Goal: Transaction & Acquisition: Purchase product/service

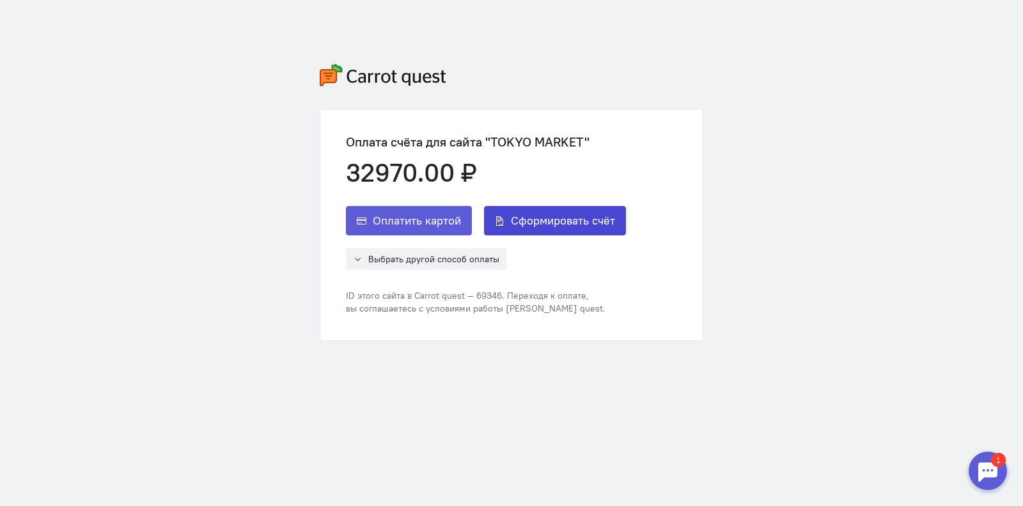
click at [545, 222] on span "Сформировать счёт" at bounding box center [563, 220] width 104 height 15
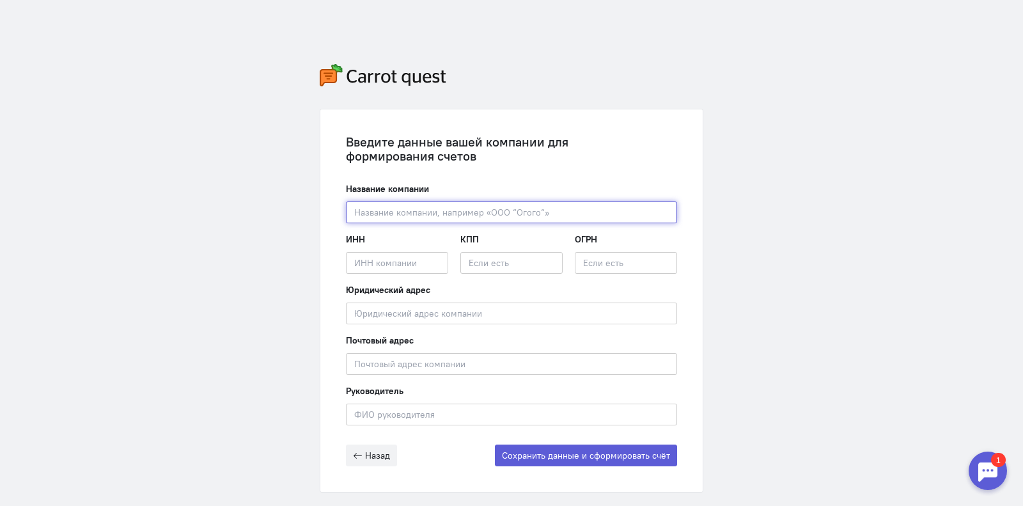
click at [386, 212] on input "text" at bounding box center [511, 212] width 331 height 22
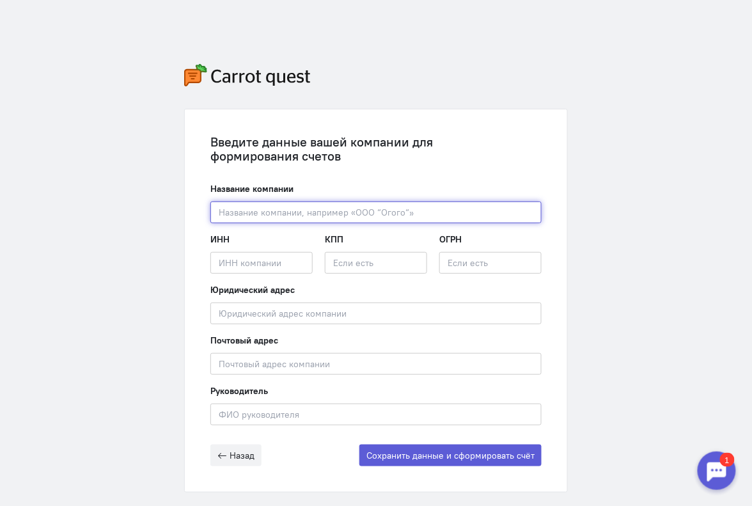
paste input "ООО «Токио Маркет»"
type input "ООО «Токио Маркет»"
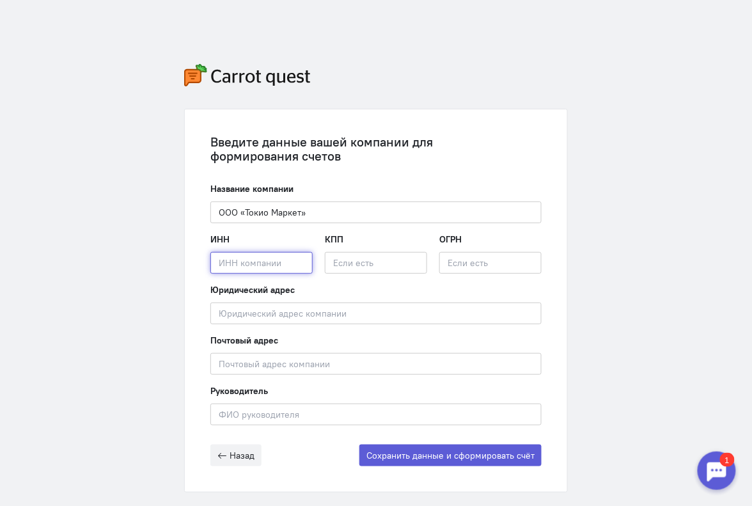
click at [252, 268] on input "text" at bounding box center [261, 263] width 102 height 22
paste input "2502075211"
type input "2502075211"
click at [359, 265] on input "text" at bounding box center [376, 263] width 102 height 22
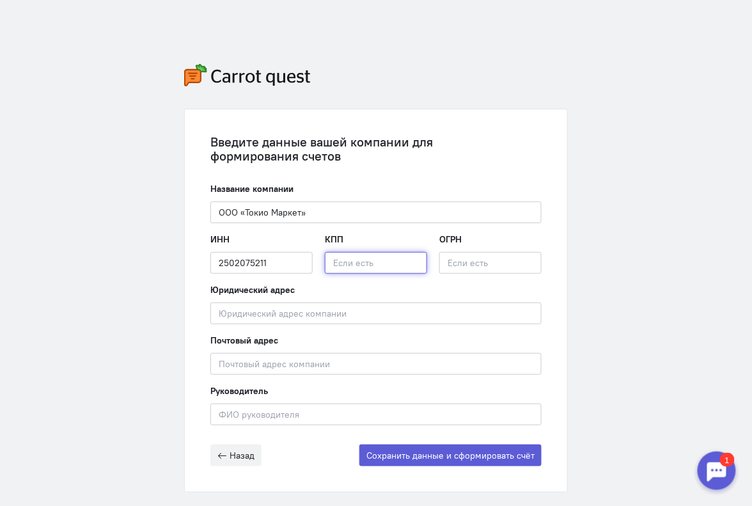
paste input "254001001"
type input "254001001"
click at [457, 267] on input "text" at bounding box center [490, 263] width 102 height 22
paste input "1232500035900"
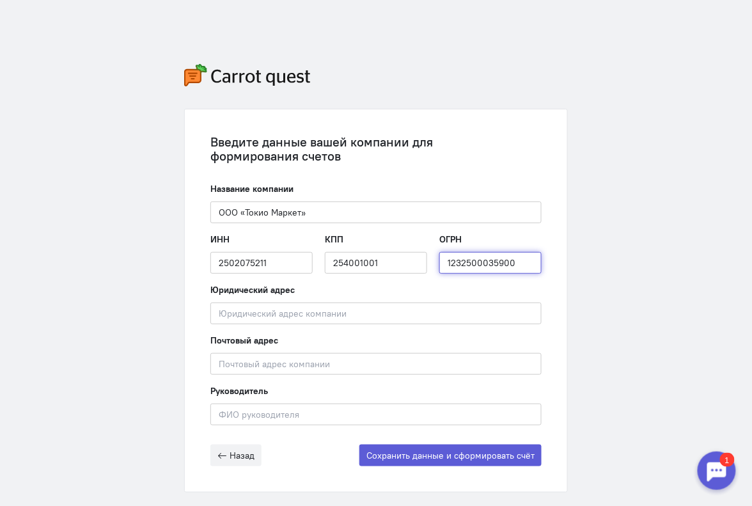
type input "1232500035900"
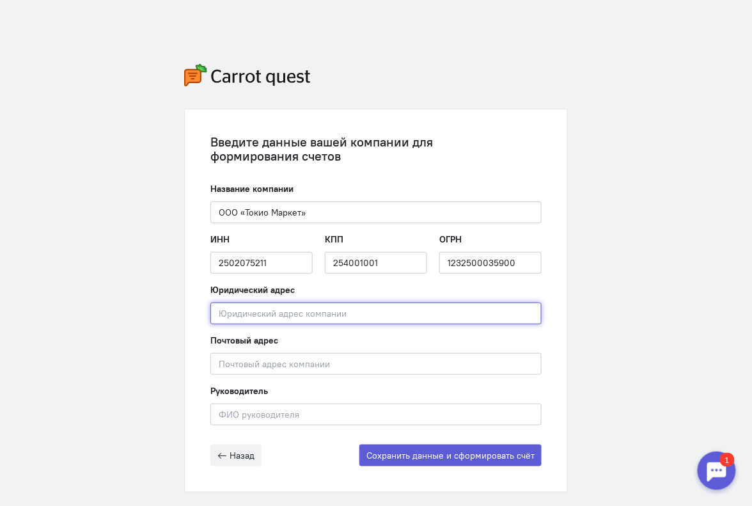
click at [242, 313] on input "text" at bounding box center [375, 313] width 331 height 22
paste input "690002, г. [STREET_ADDRESS] 13"
type input "690002, г. [STREET_ADDRESS] 13"
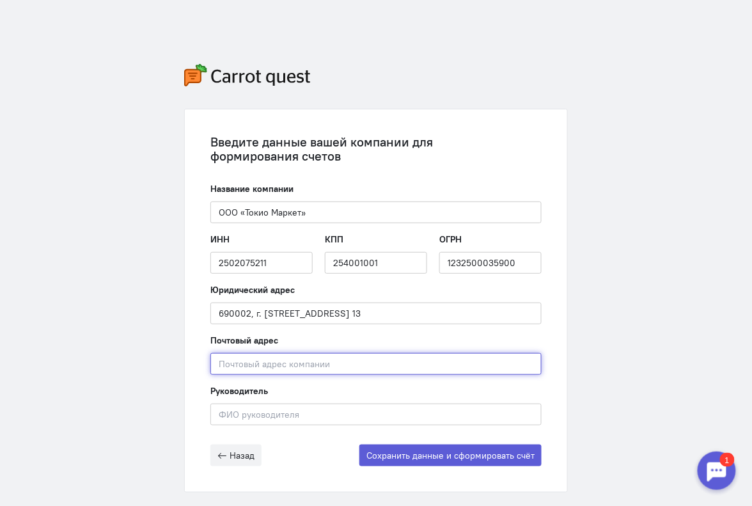
click at [238, 357] on input "text" at bounding box center [375, 364] width 331 height 22
paste input "690002, г. [STREET_ADDRESS] 13"
type input "690002, г. [STREET_ADDRESS] 13"
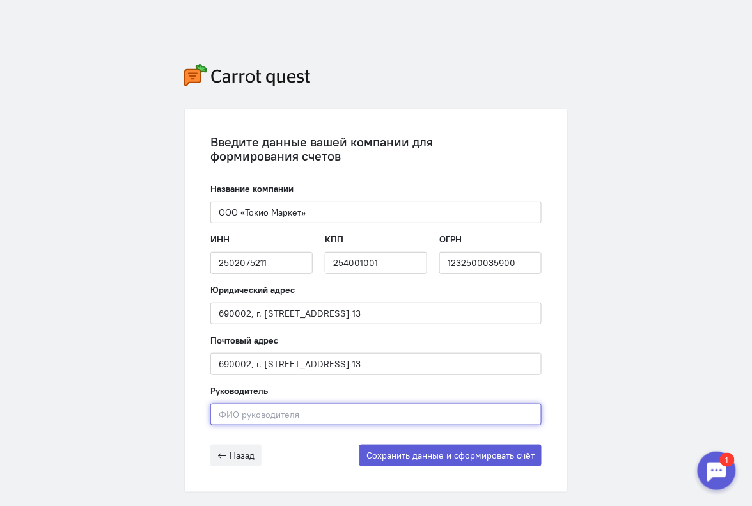
click at [256, 408] on input "text" at bounding box center [375, 414] width 331 height 22
paste input "[PERSON_NAME]"
type input "[PERSON_NAME]"
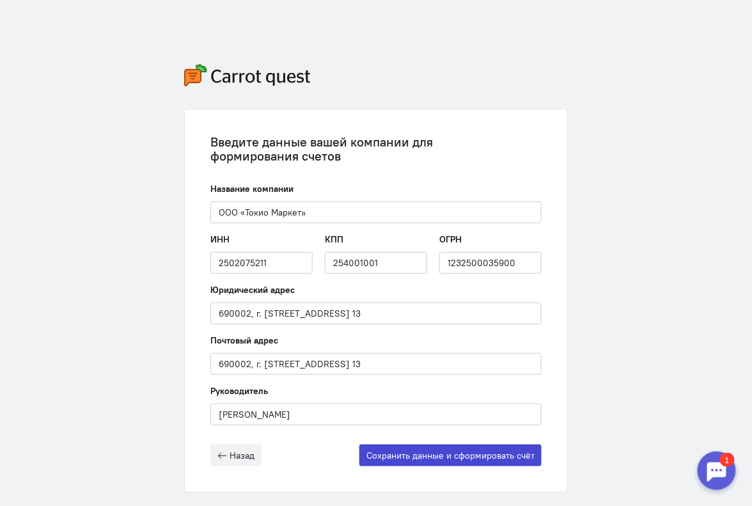
click at [438, 455] on button "Сохранить данные и сформировать счёт" at bounding box center [450, 455] width 182 height 22
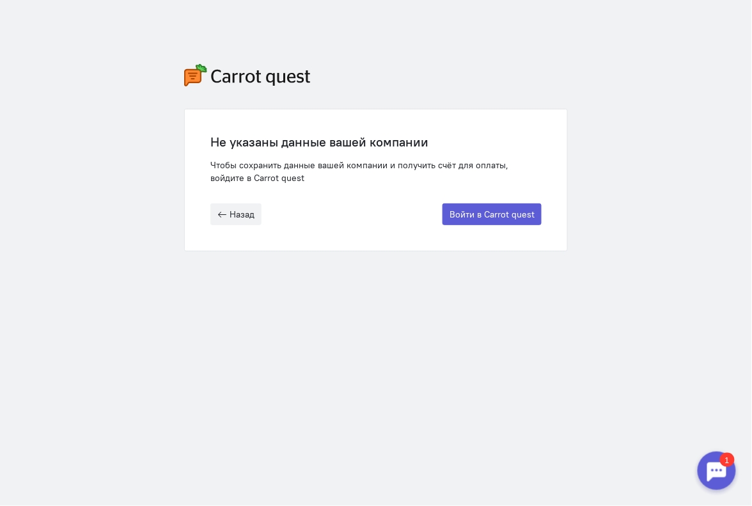
click at [720, 470] on div at bounding box center [716, 470] width 38 height 38
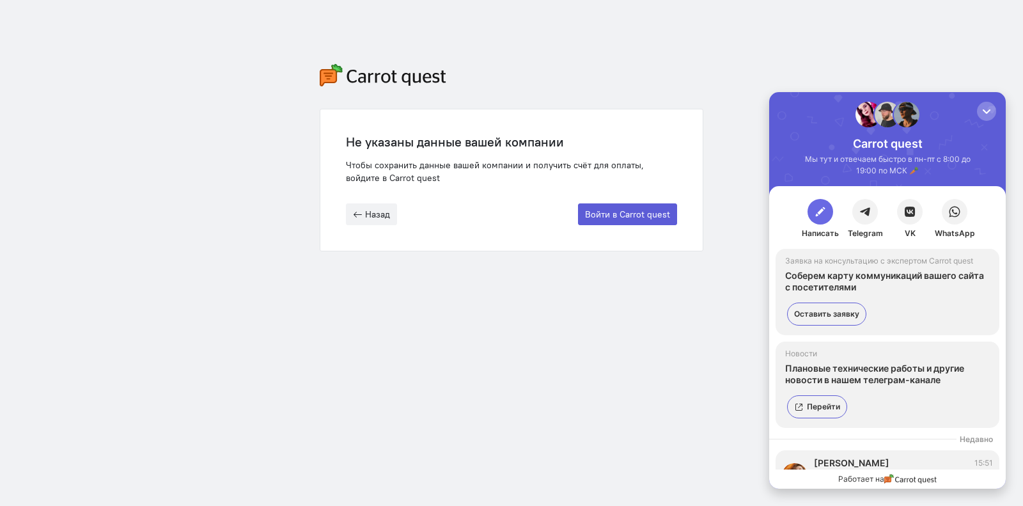
click at [812, 211] on button "button" at bounding box center [820, 212] width 26 height 26
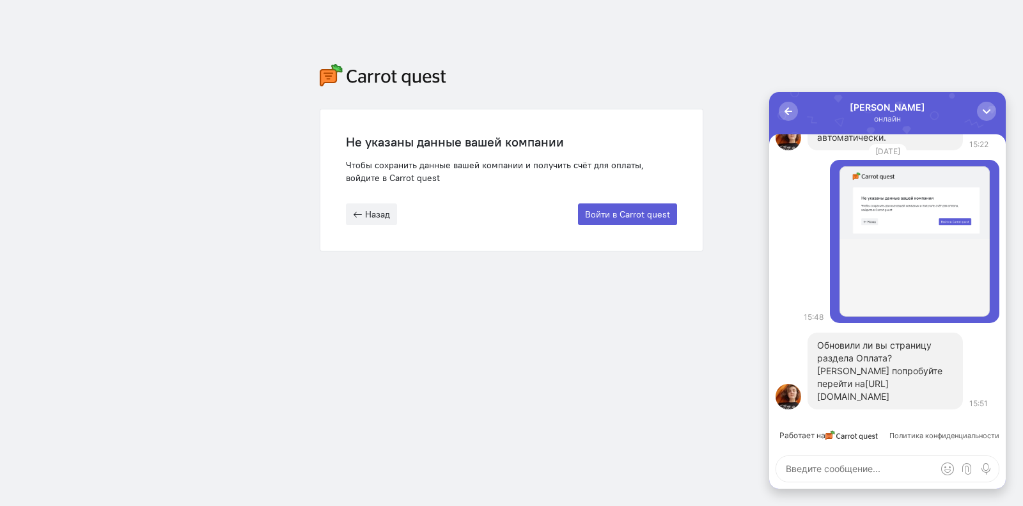
click at [861, 383] on link "[URL][DOMAIN_NAME]" at bounding box center [853, 390] width 72 height 24
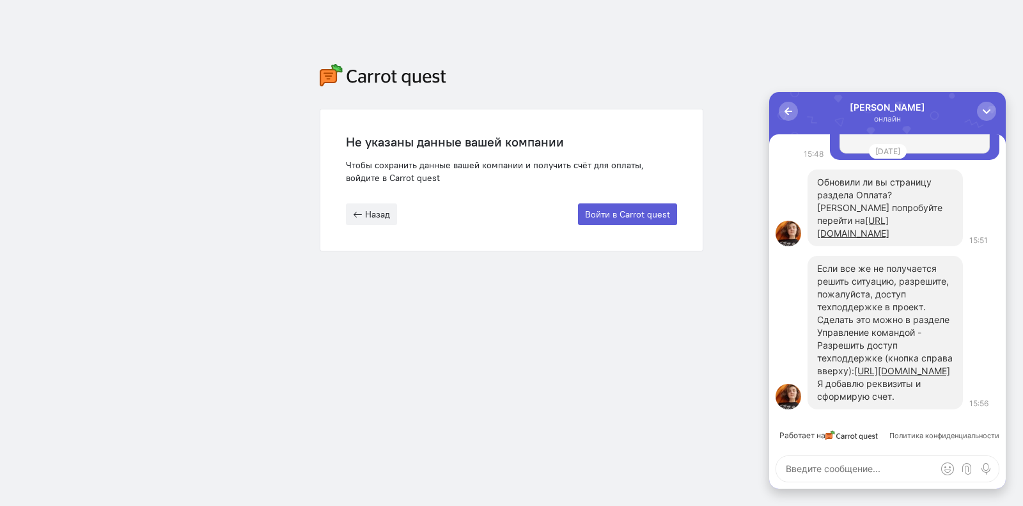
click at [821, 477] on textarea at bounding box center [887, 469] width 222 height 26
type textarea "d"
type textarea "Все получилось! [GEOGRAPHIC_DATA])"
click at [985, 476] on button "submit" at bounding box center [985, 468] width 19 height 19
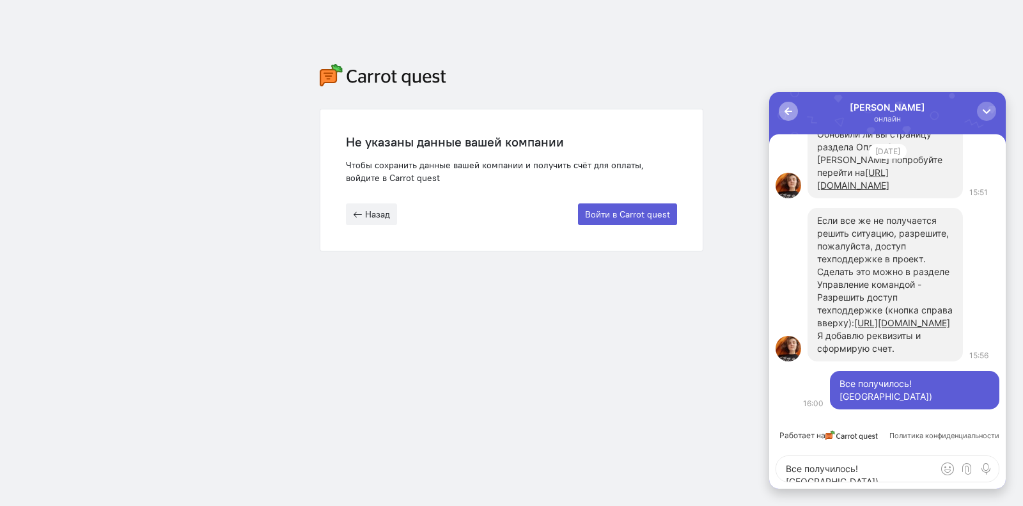
click at [787, 111] on div "button" at bounding box center [788, 111] width 13 height 13
